Goal: Transaction & Acquisition: Purchase product/service

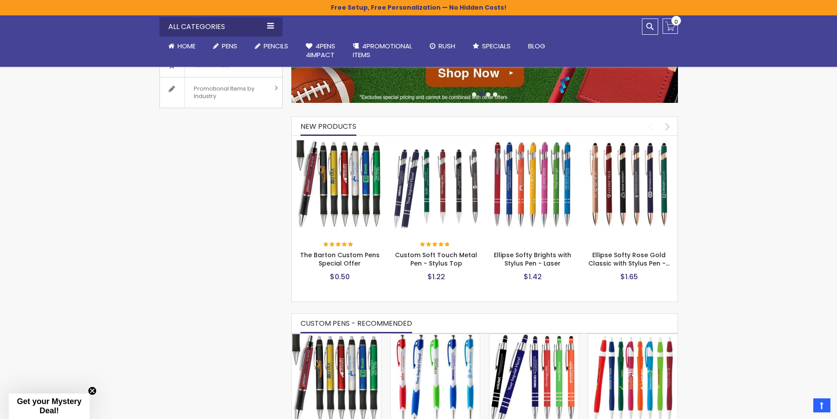
scroll to position [307, 0]
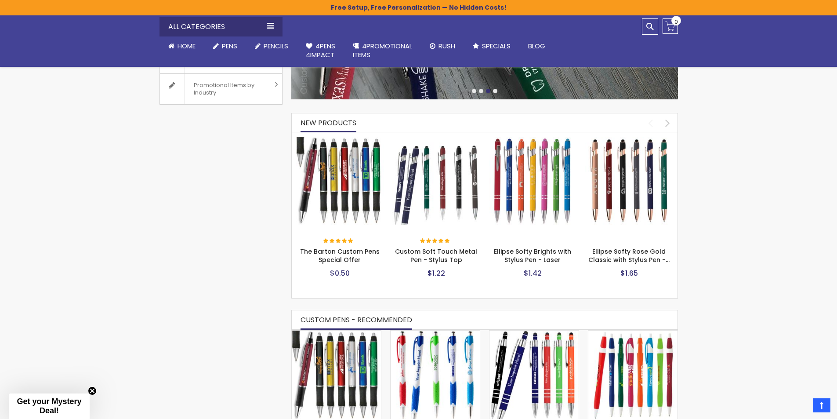
click at [597, 208] on img at bounding box center [629, 181] width 88 height 88
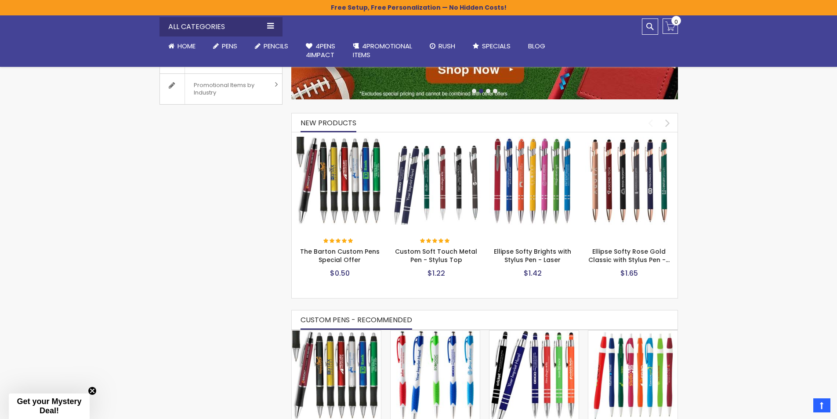
click at [435, 174] on img at bounding box center [436, 181] width 88 height 88
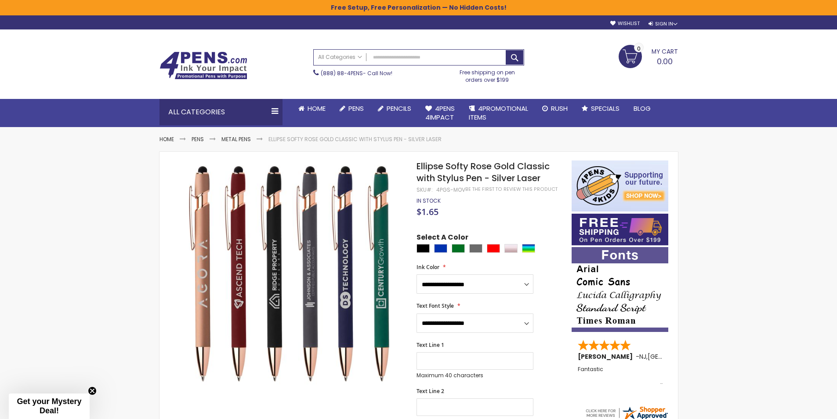
scroll to position [44, 0]
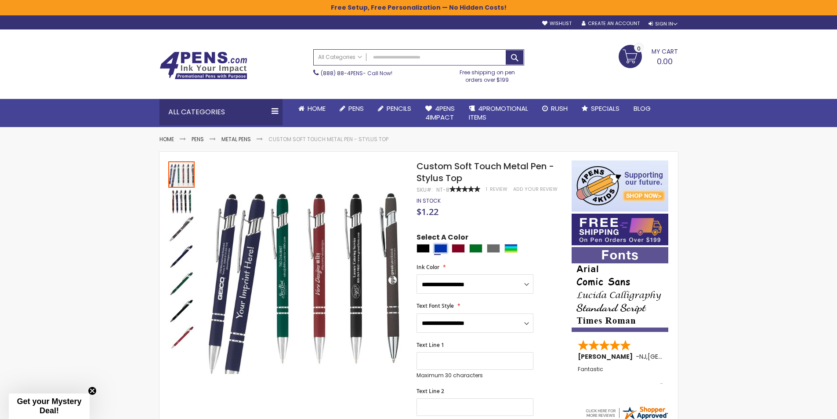
click at [445, 249] on div "Blue" at bounding box center [440, 248] width 13 height 9
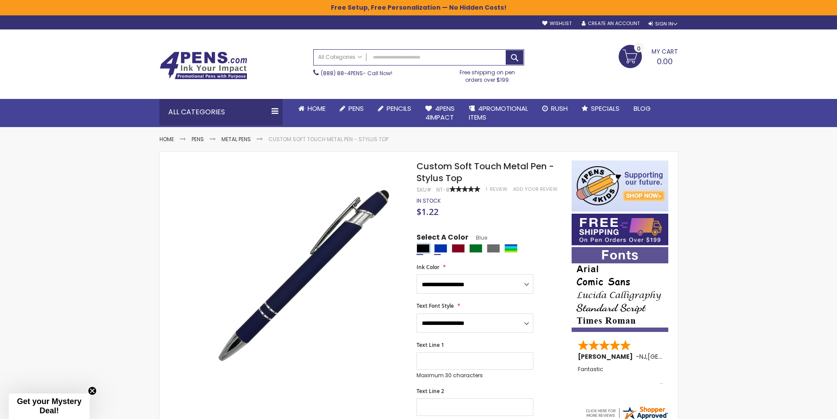
click at [417, 249] on div "Black" at bounding box center [422, 248] width 13 height 9
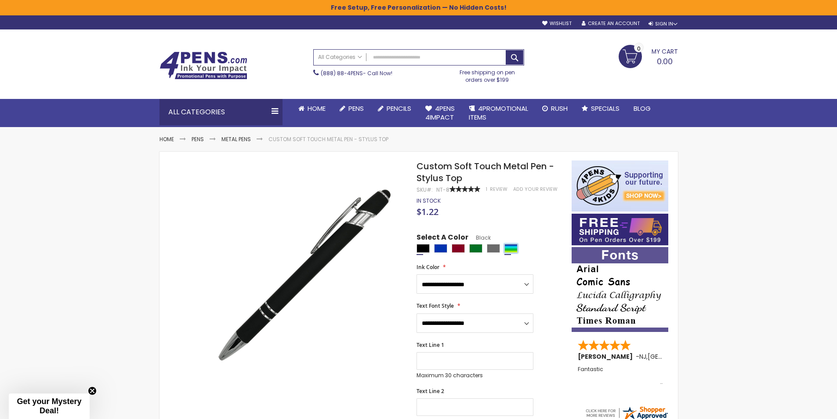
click at [513, 249] on div "Assorted" at bounding box center [510, 248] width 13 height 9
type input "****"
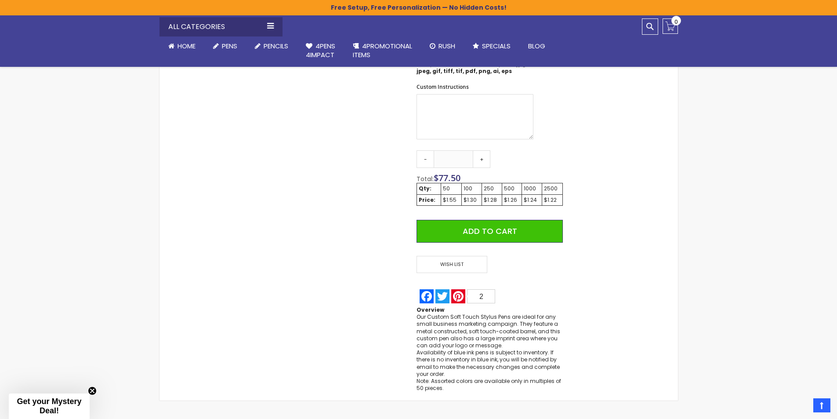
scroll to position [395, 0]
